Goal: Task Accomplishment & Management: Use online tool/utility

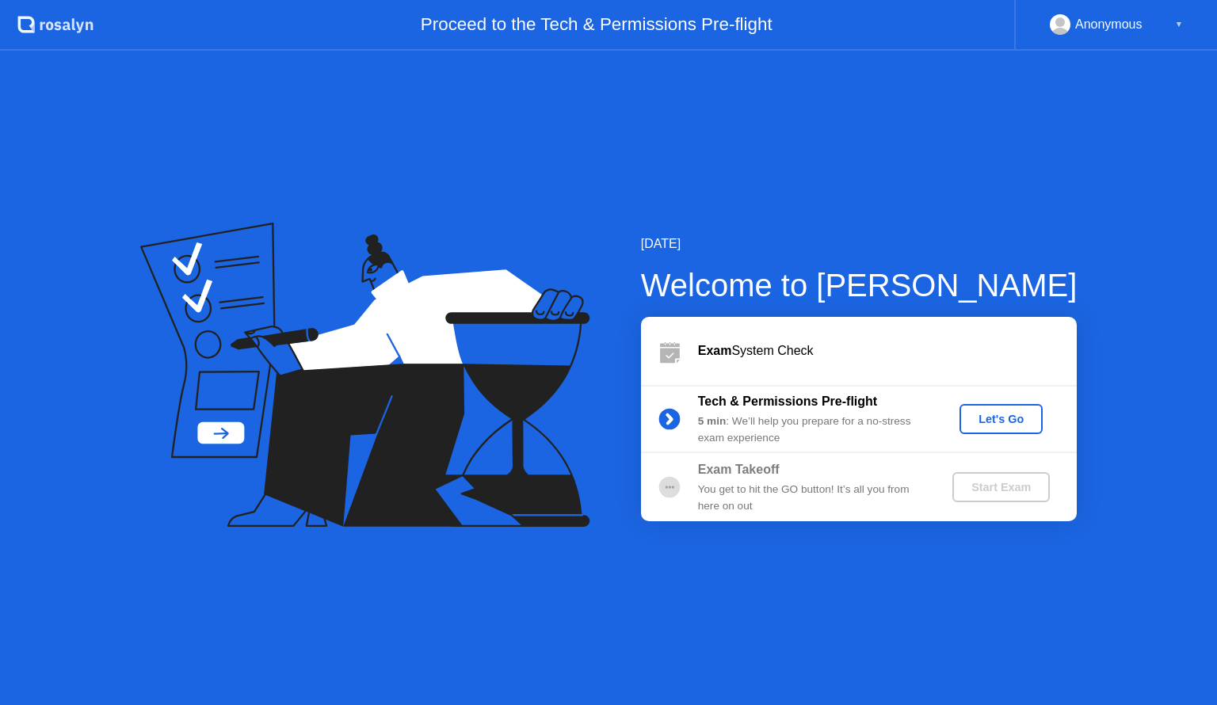
click at [1024, 419] on div "Let's Go" at bounding box center [1001, 419] width 71 height 13
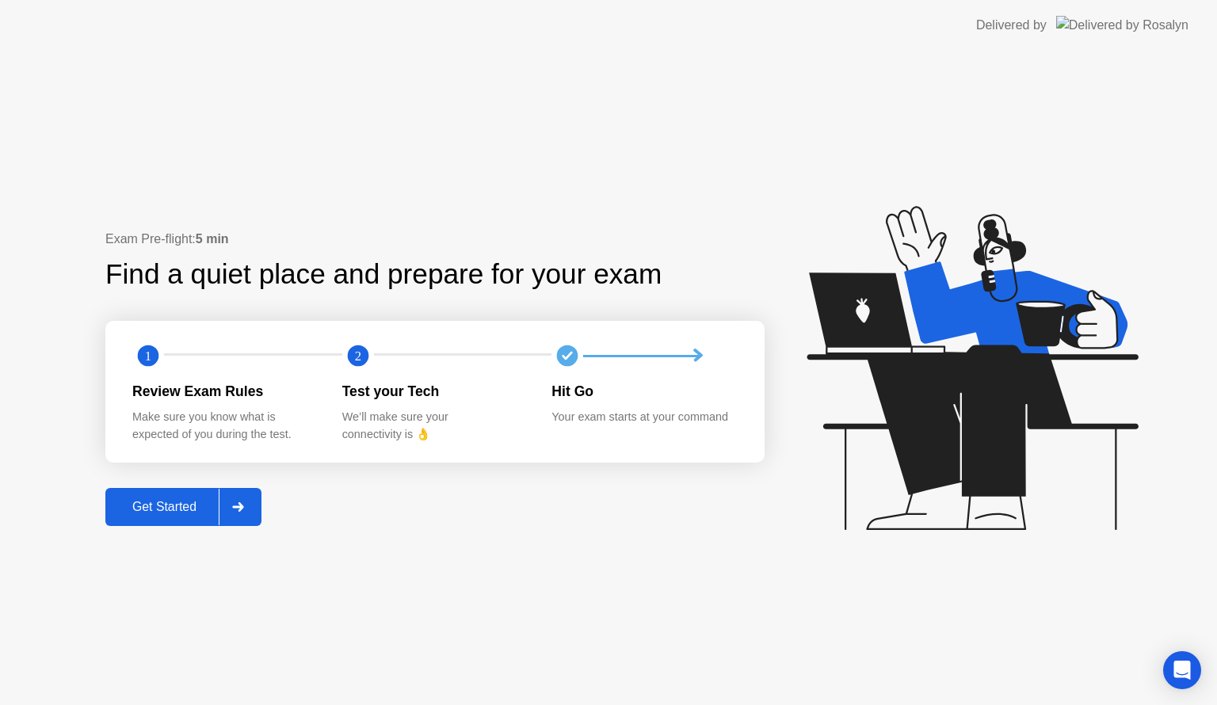
click at [155, 489] on button "Get Started" at bounding box center [183, 507] width 156 height 38
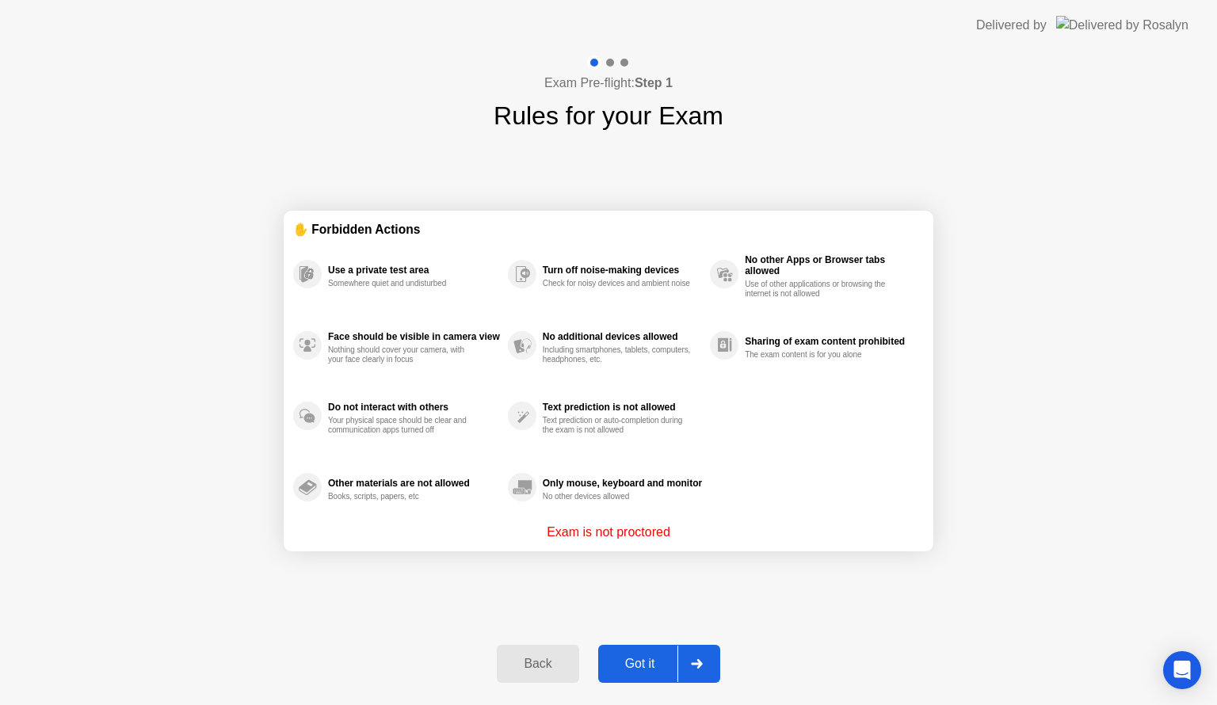
click at [635, 663] on div "Got it" at bounding box center [640, 664] width 74 height 14
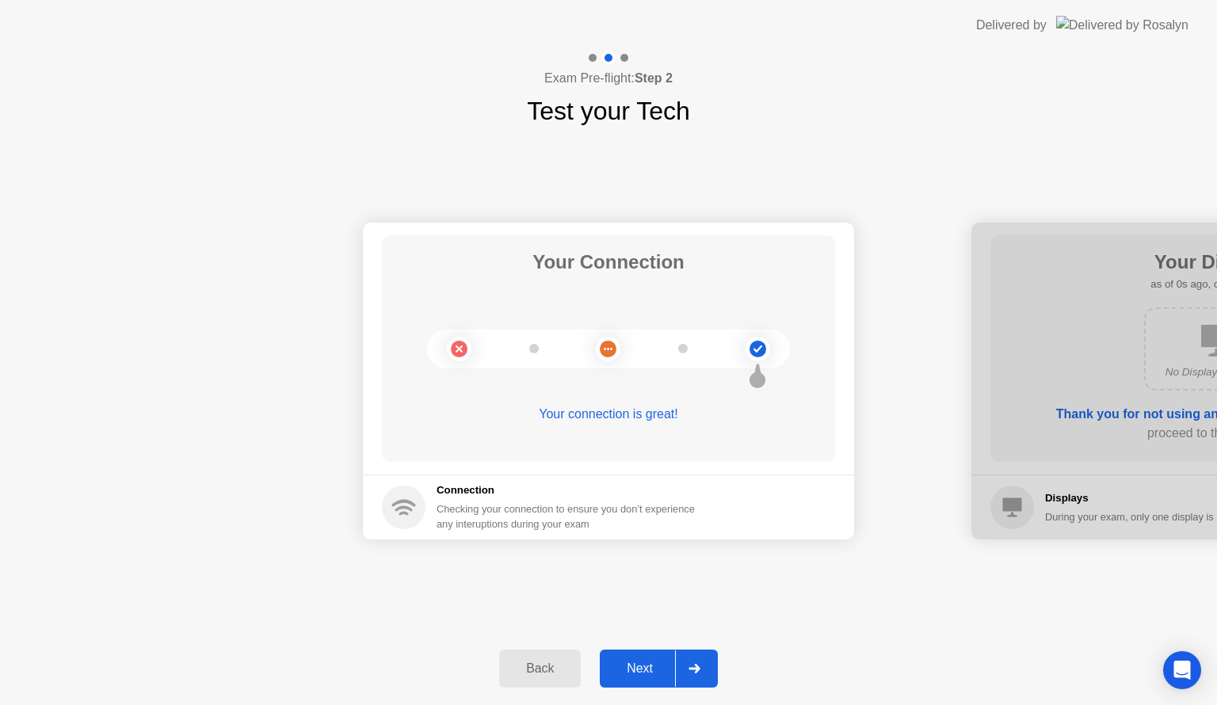
click at [635, 663] on div "Next" at bounding box center [640, 669] width 71 height 14
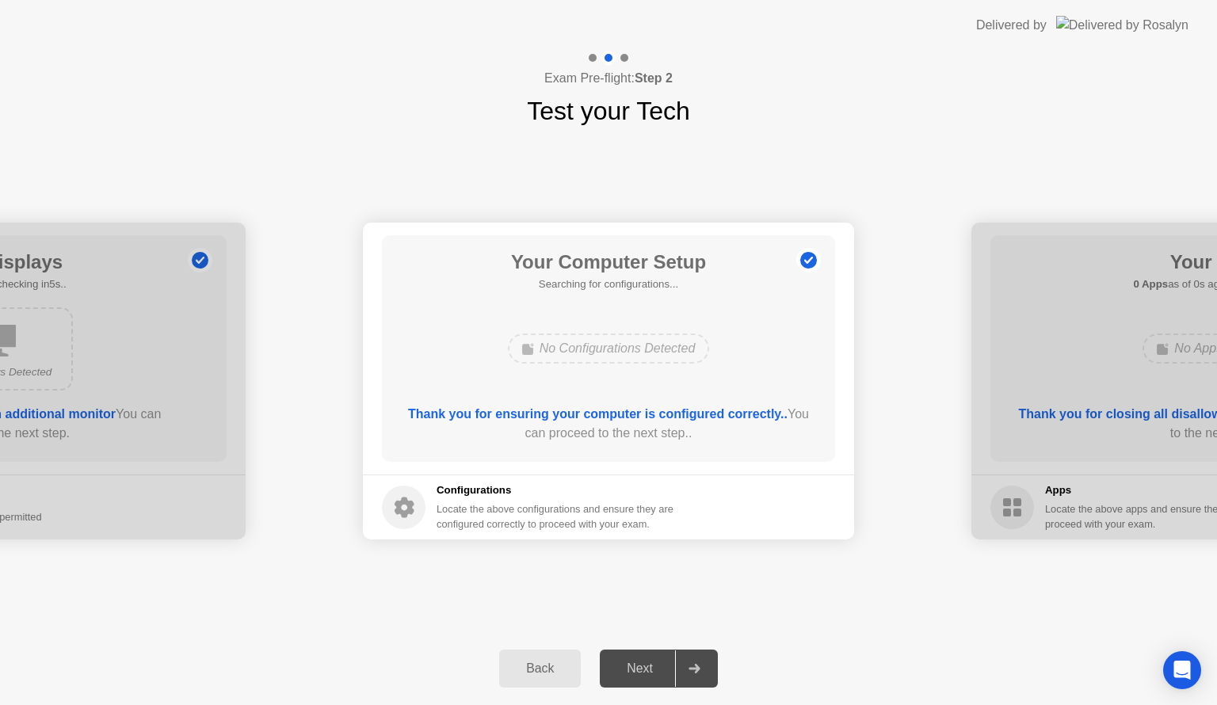
click at [635, 663] on div "Next" at bounding box center [640, 669] width 71 height 14
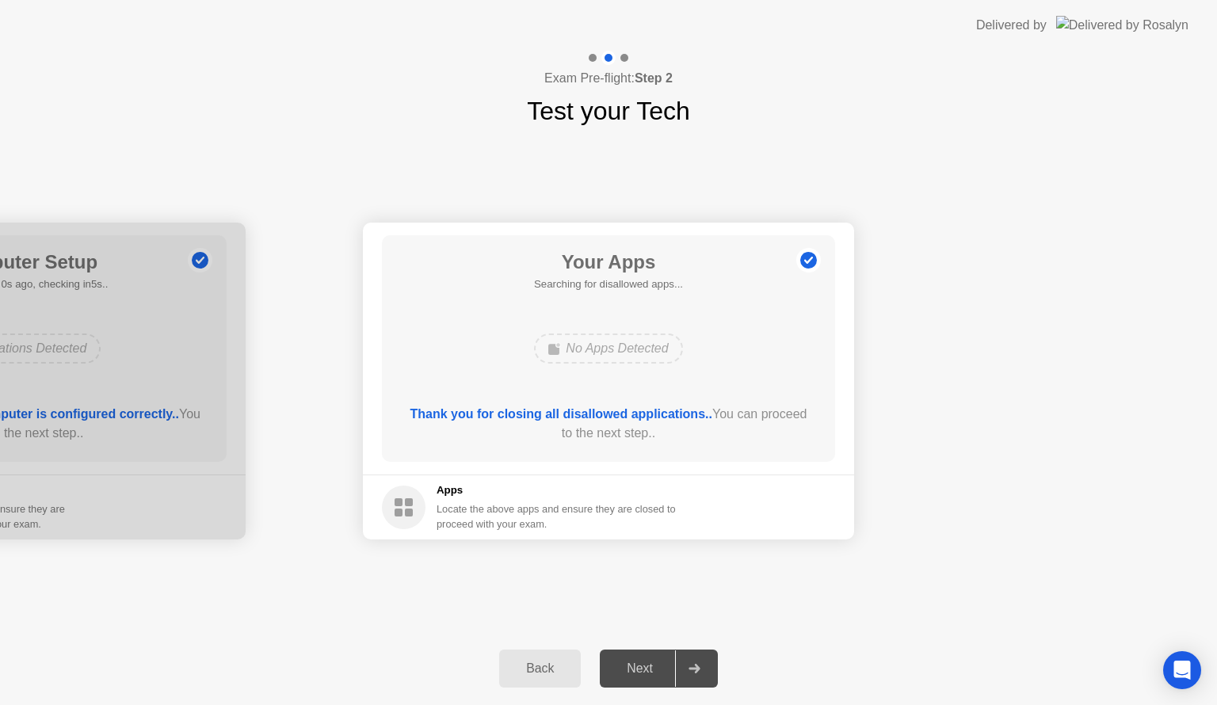
click at [635, 663] on div "Next" at bounding box center [640, 669] width 71 height 14
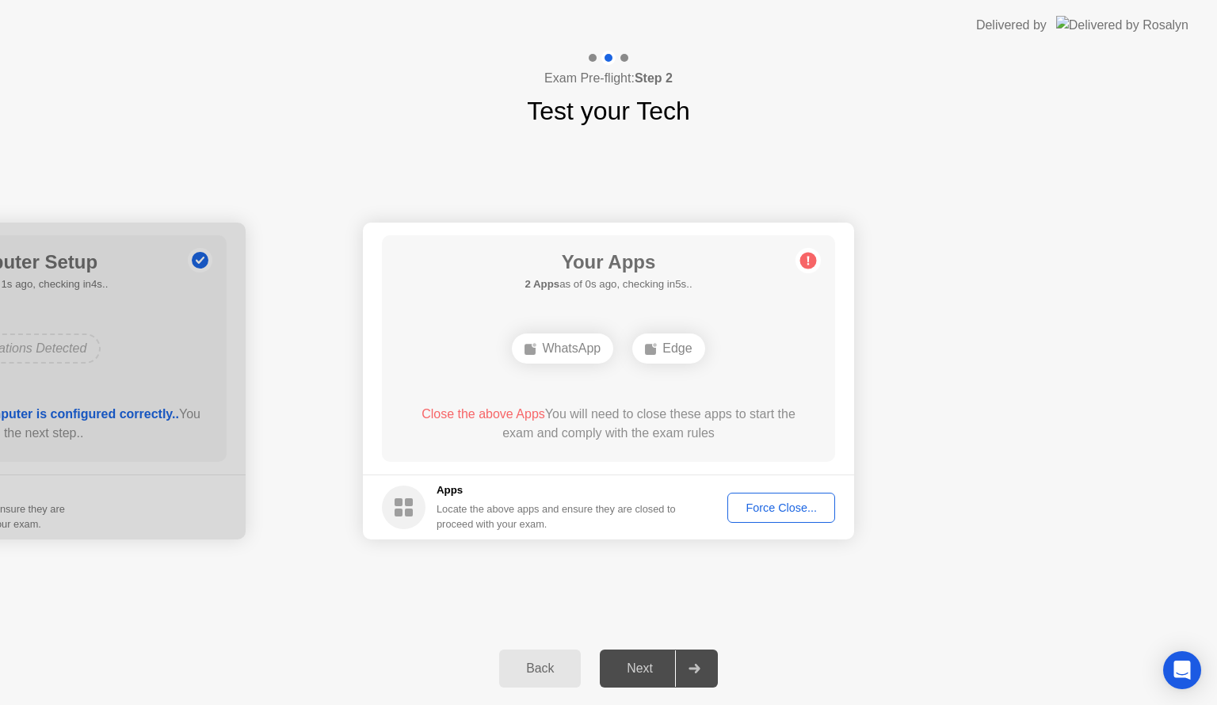
click at [643, 669] on div "Next" at bounding box center [640, 669] width 71 height 14
click at [789, 510] on div "Force Close..." at bounding box center [781, 508] width 97 height 13
click at [665, 666] on div "Next" at bounding box center [640, 669] width 71 height 14
click at [635, 670] on div "Next" at bounding box center [640, 669] width 71 height 14
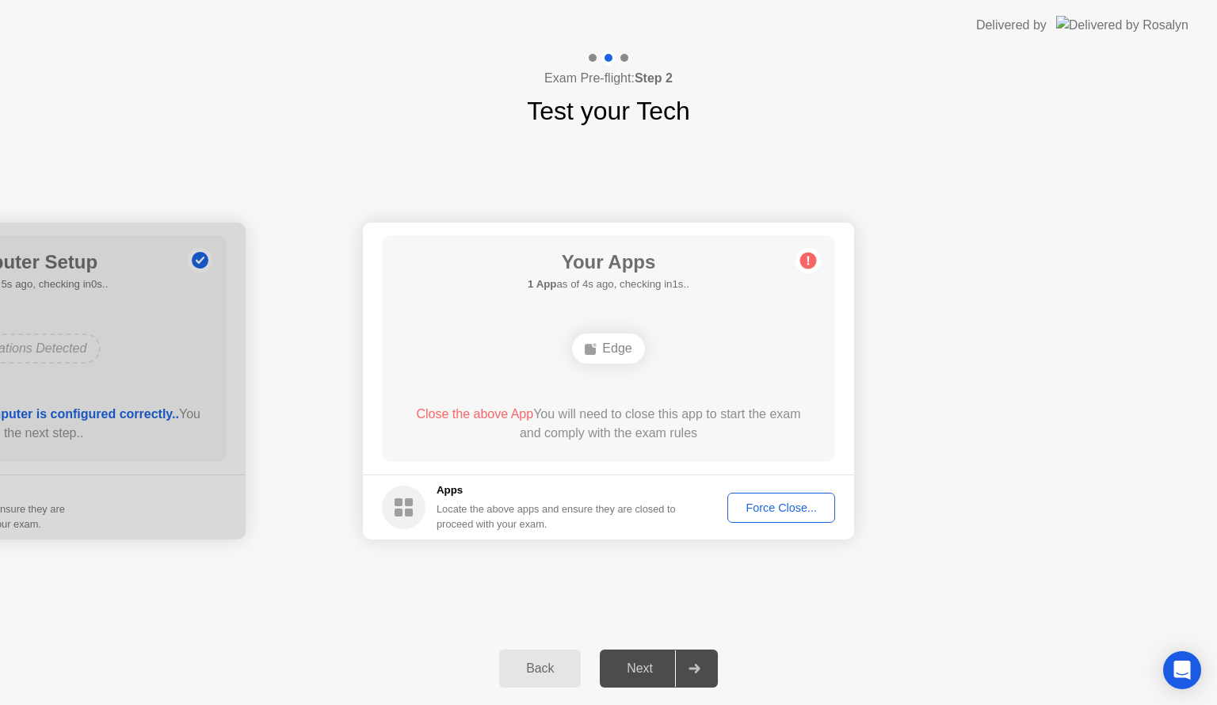
click at [691, 659] on div at bounding box center [694, 668] width 38 height 36
click at [776, 508] on div "Force Close..." at bounding box center [781, 508] width 97 height 13
click at [556, 673] on div "Back" at bounding box center [540, 669] width 72 height 14
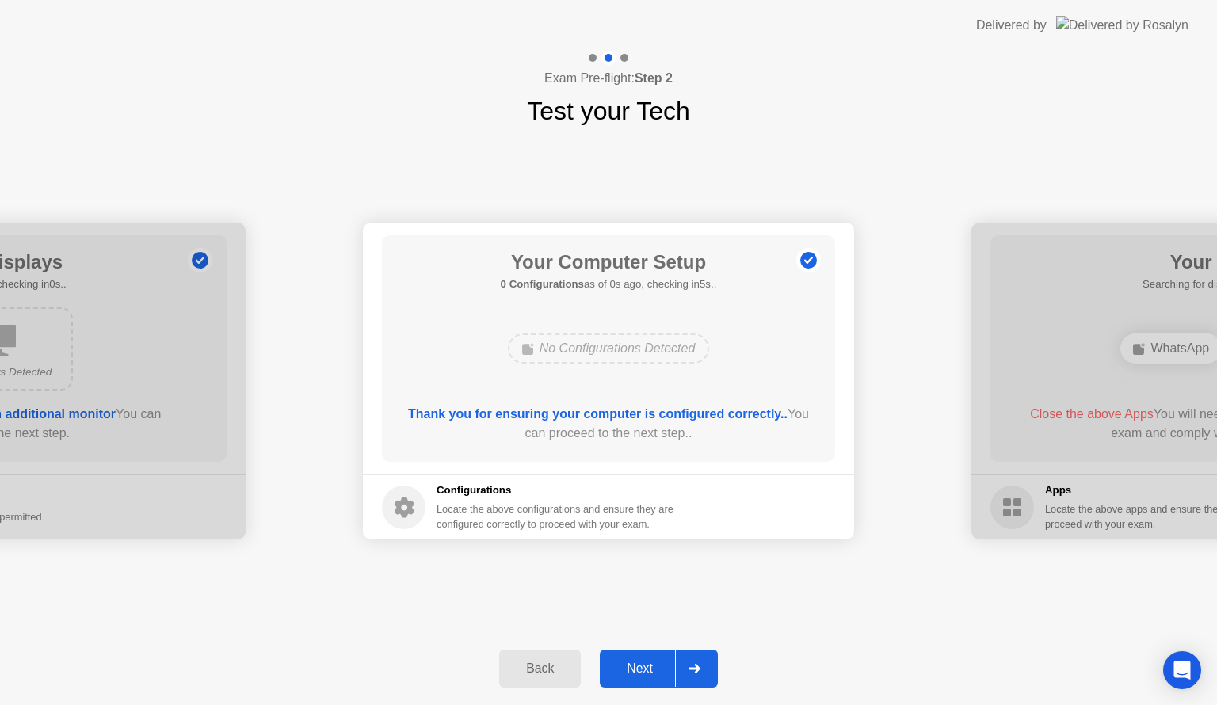
click at [655, 669] on div "Next" at bounding box center [640, 669] width 71 height 14
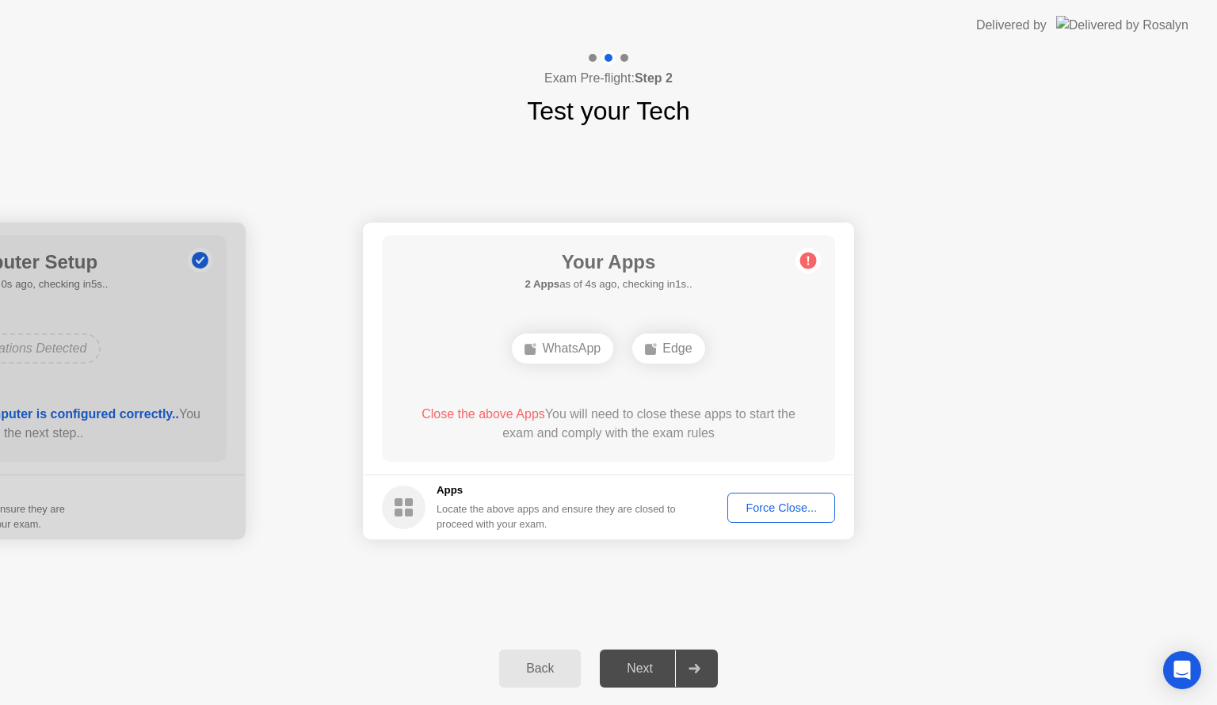
click at [777, 508] on div "Force Close..." at bounding box center [781, 508] width 97 height 13
click at [754, 519] on button "Force Close..." at bounding box center [781, 508] width 108 height 30
click at [748, 464] on main "Your Apps 2 Apps as of 0s ago, checking in5s.. WhatsApp Edge Close the above Ap…" at bounding box center [608, 349] width 491 height 252
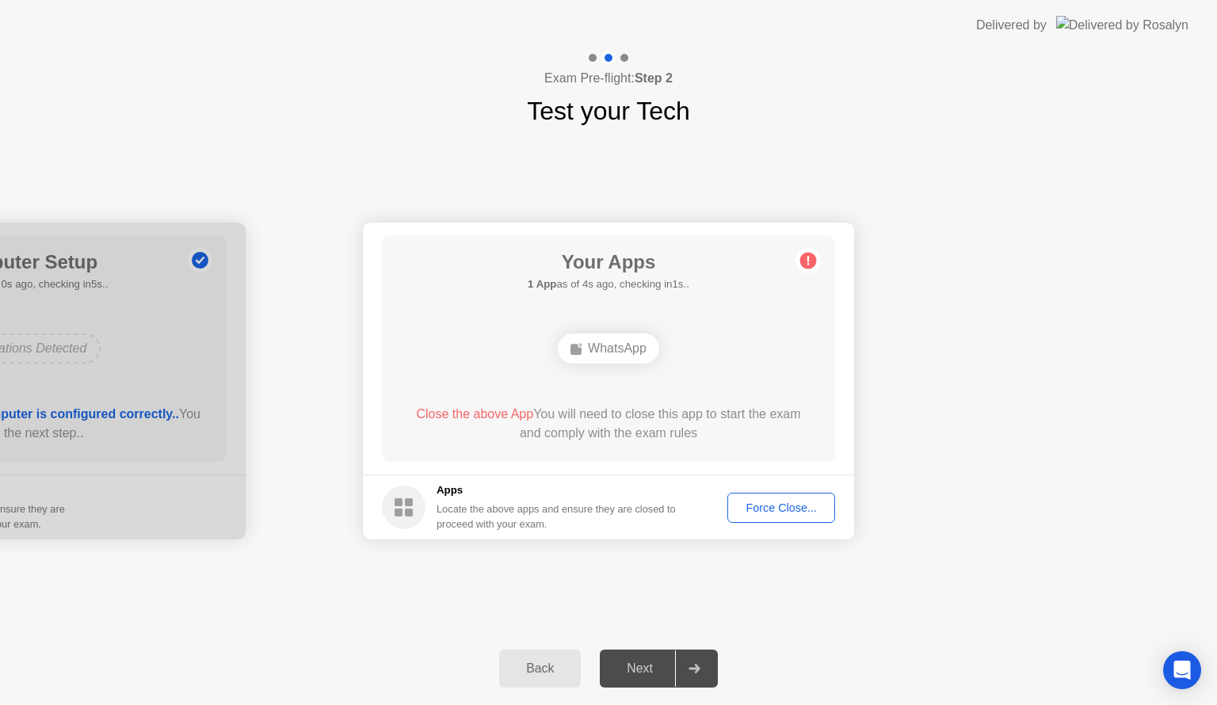
click at [773, 508] on div "Force Close..." at bounding box center [781, 508] width 97 height 13
click at [661, 664] on div "Next" at bounding box center [640, 669] width 71 height 14
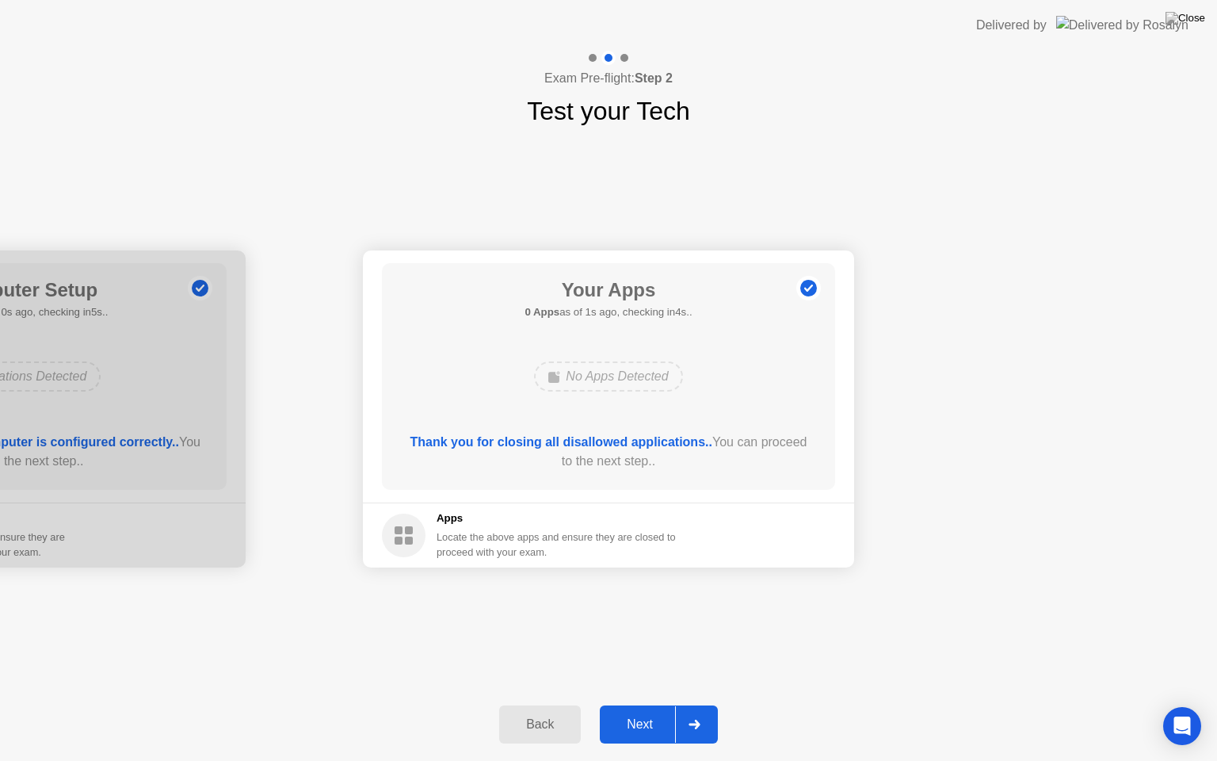
click at [655, 704] on div "Next" at bounding box center [640, 724] width 71 height 14
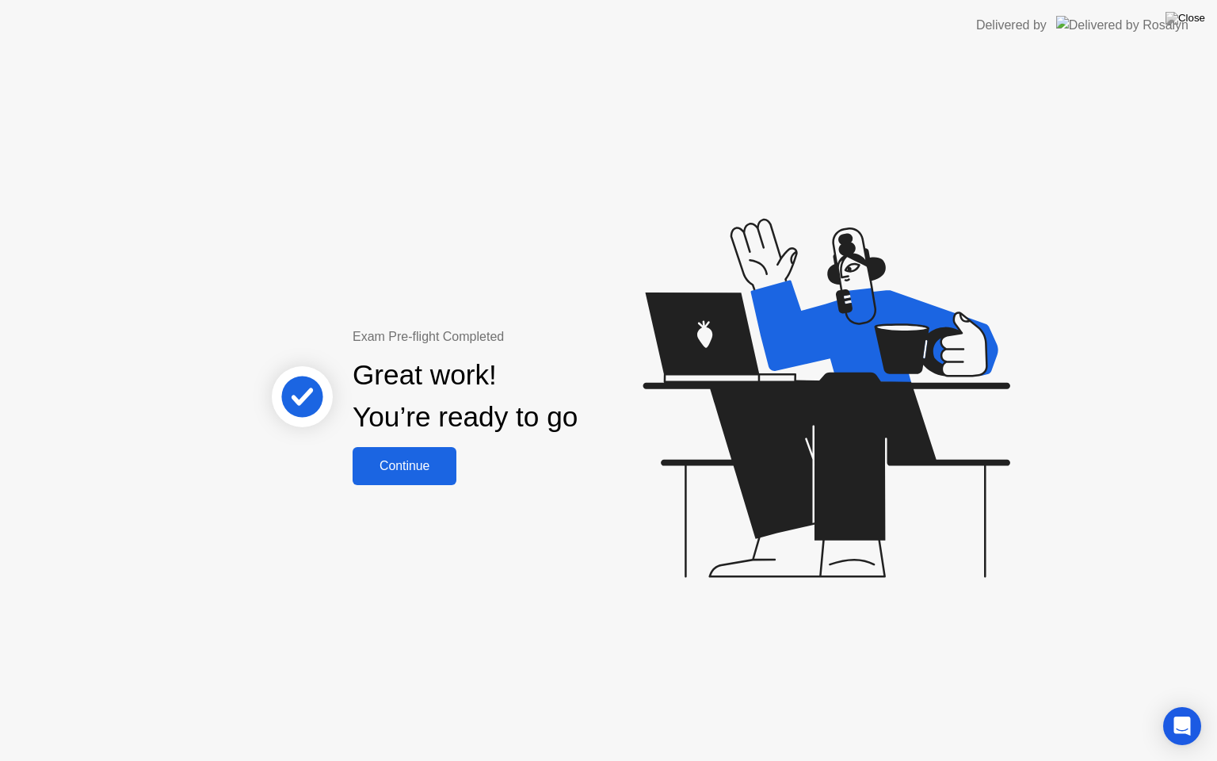
click at [399, 451] on button "Continue" at bounding box center [405, 466] width 104 height 38
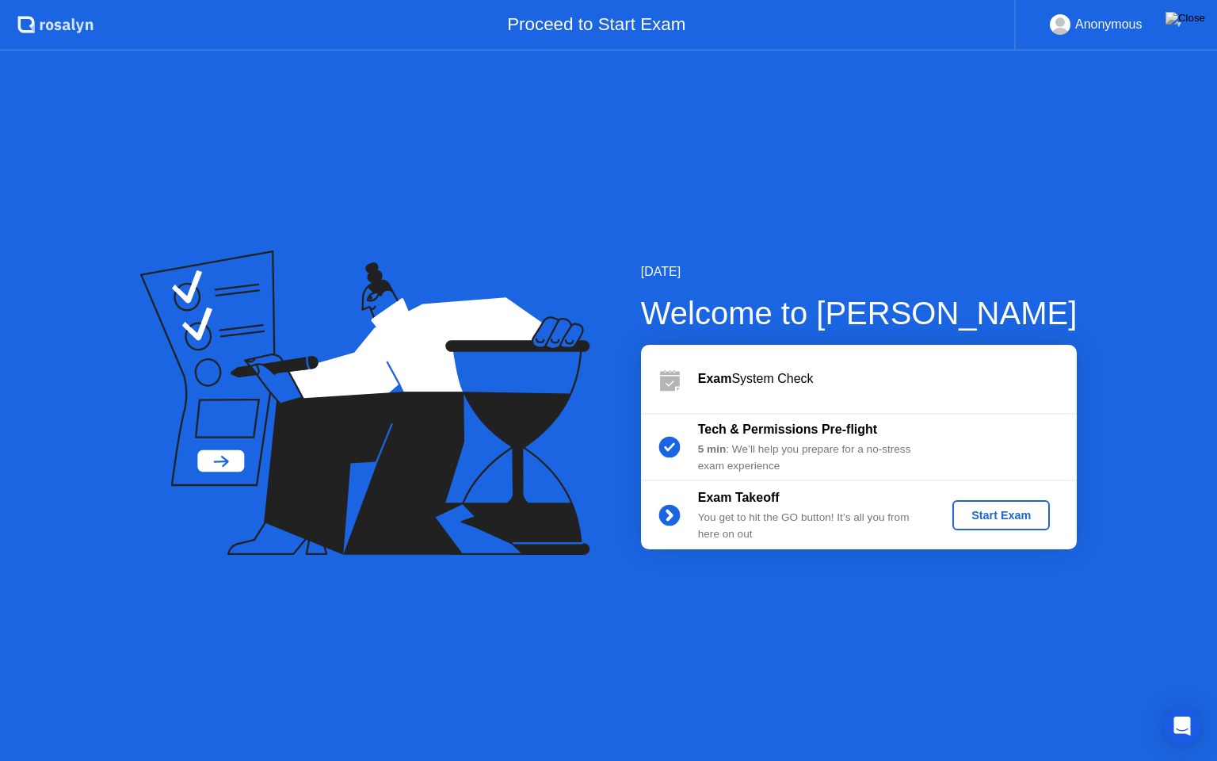
click at [1026, 528] on button "Start Exam" at bounding box center [1000, 515] width 97 height 30
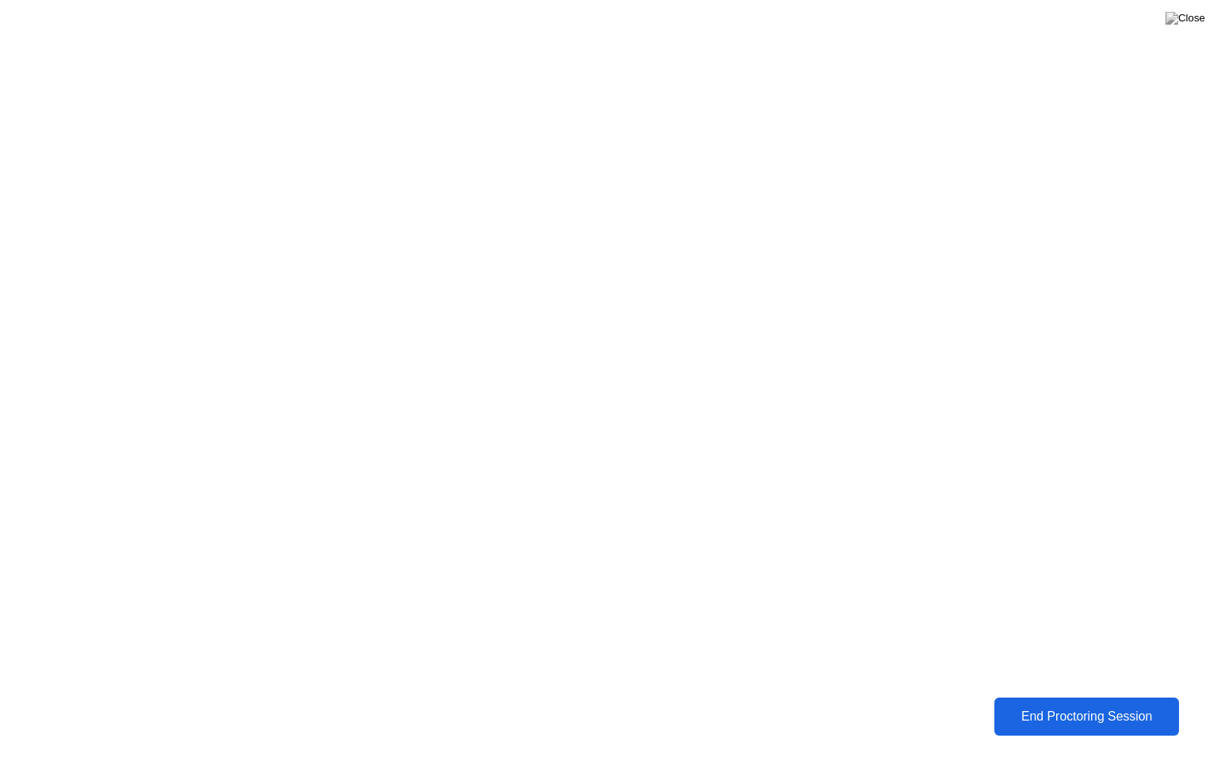
click at [1080, 704] on div "End Proctoring Session" at bounding box center [1086, 716] width 176 height 14
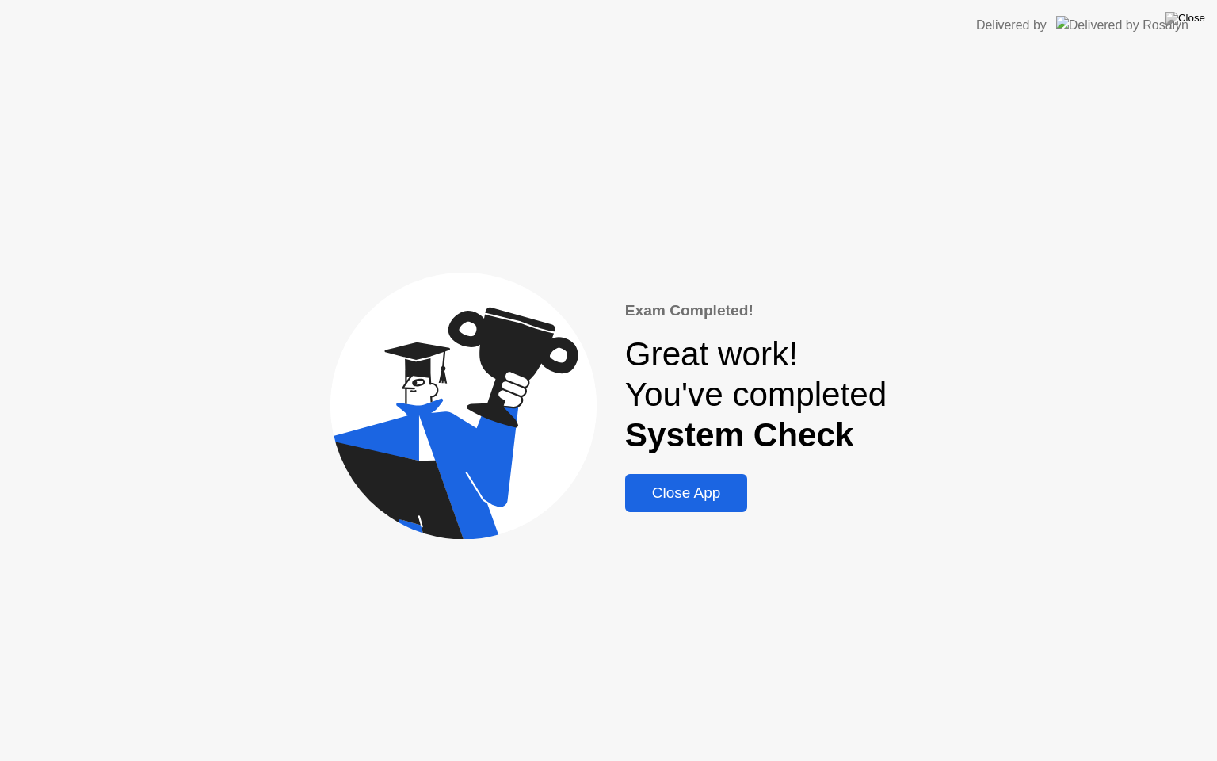
click at [679, 485] on div "Close App" at bounding box center [686, 492] width 113 height 17
click at [681, 494] on div "Close App" at bounding box center [686, 492] width 113 height 17
click at [666, 502] on div "Close App" at bounding box center [686, 492] width 113 height 17
